Goal: Task Accomplishment & Management: Use online tool/utility

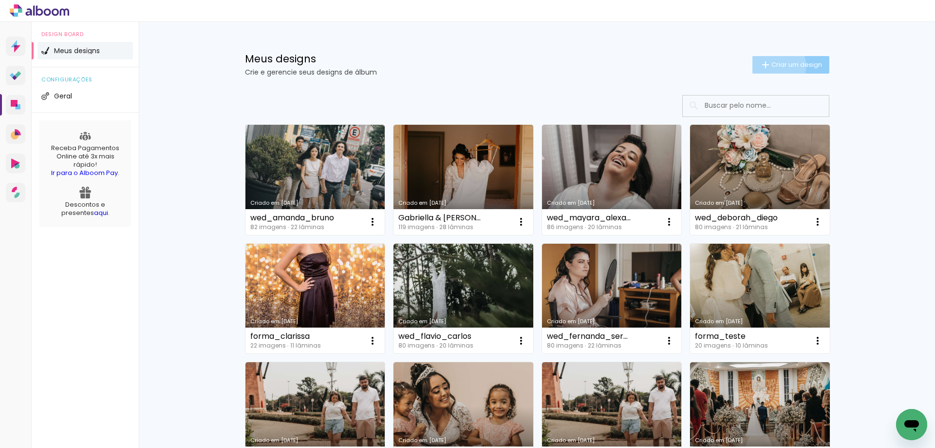
click at [773, 66] on span "Criar um design" at bounding box center [797, 64] width 51 height 6
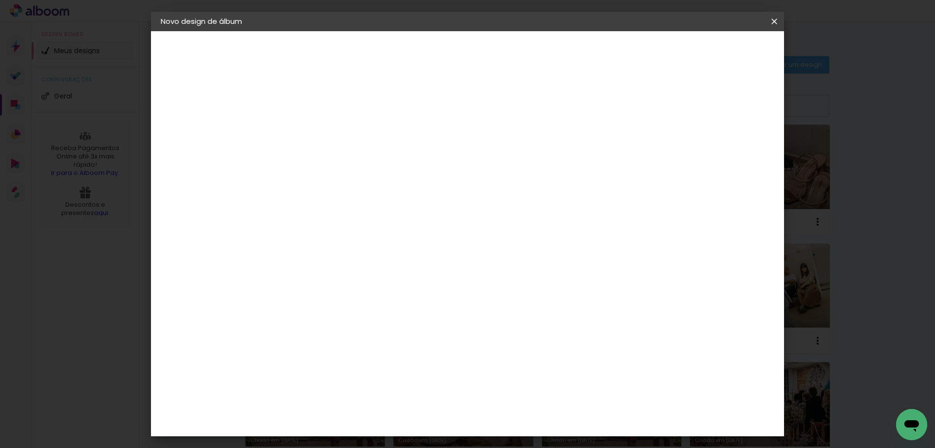
click at [320, 137] on input at bounding box center [320, 130] width 0 height 15
type input "testefornecedores"
type paper-input "testefornecedores"
click at [0, 0] on slot "Avançar" at bounding box center [0, 0] width 0 height 0
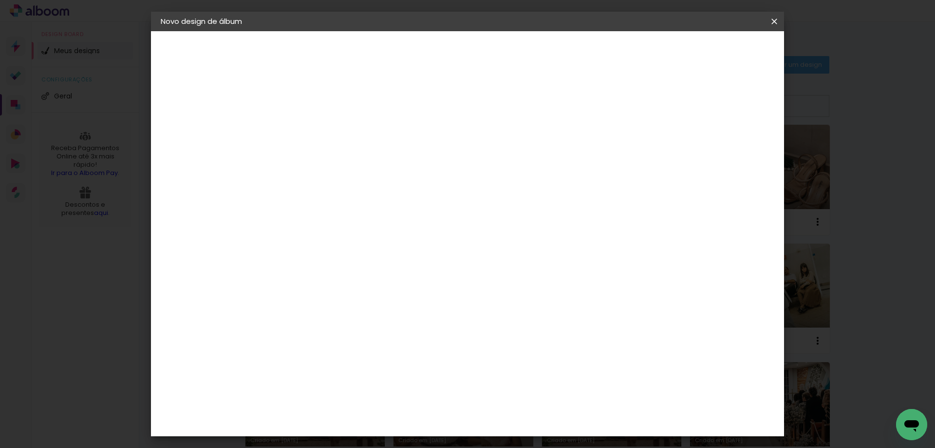
click at [0, 0] on iron-icon at bounding box center [0, 0] width 0 height 0
